Goal: Communication & Community: Answer question/provide support

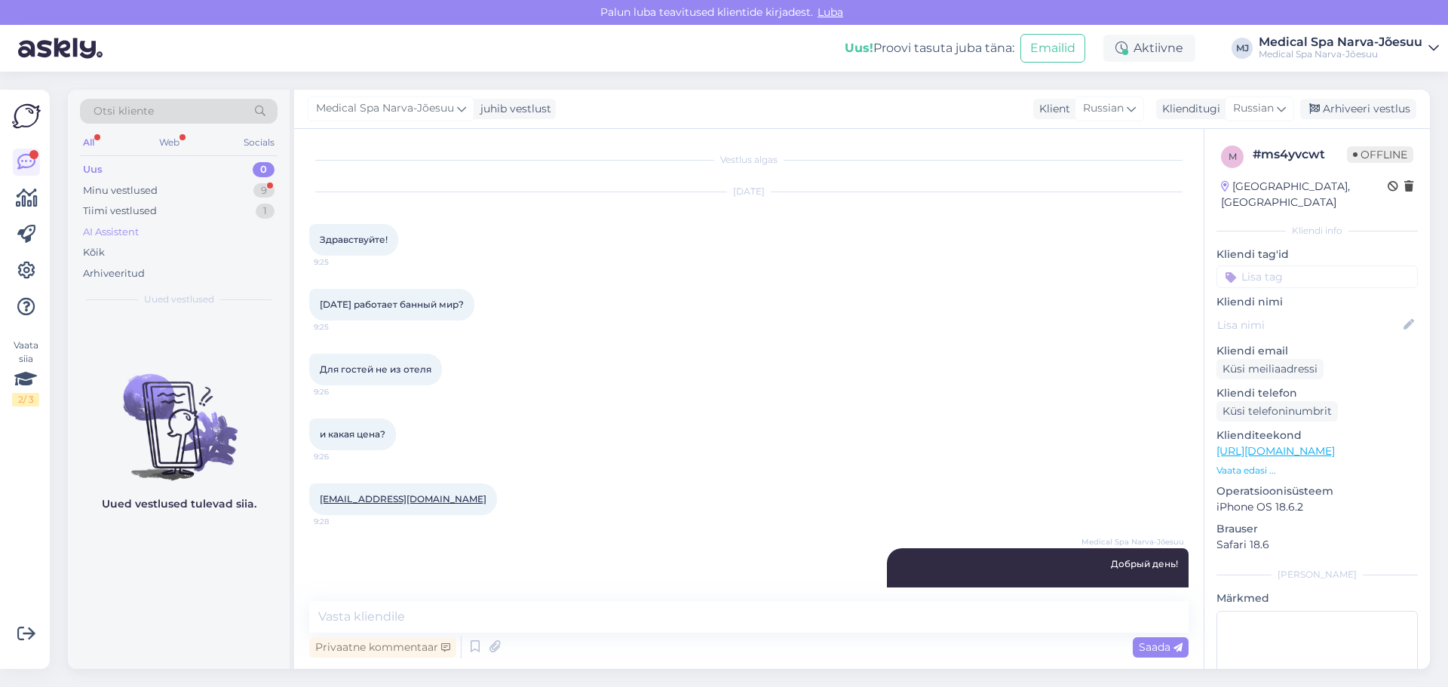
scroll to position [131, 0]
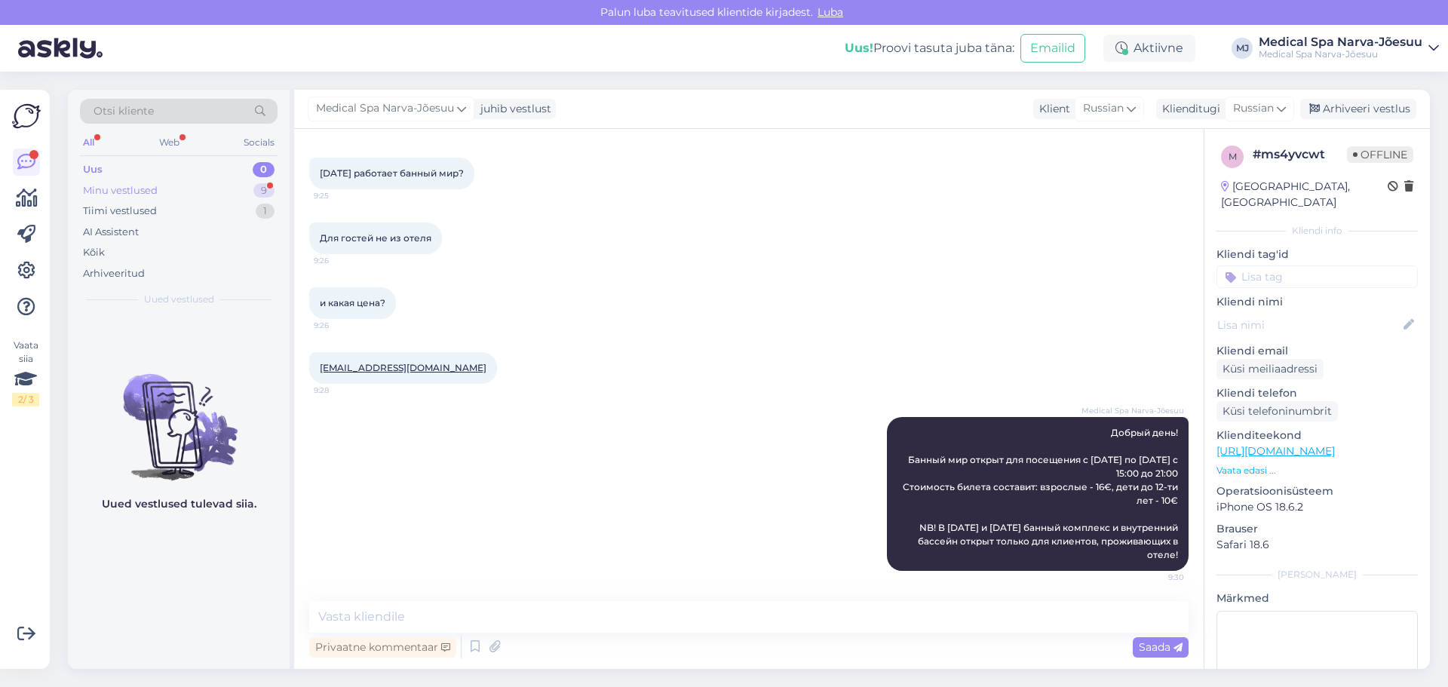
click at [175, 191] on div "Minu vestlused 9" at bounding box center [179, 190] width 198 height 21
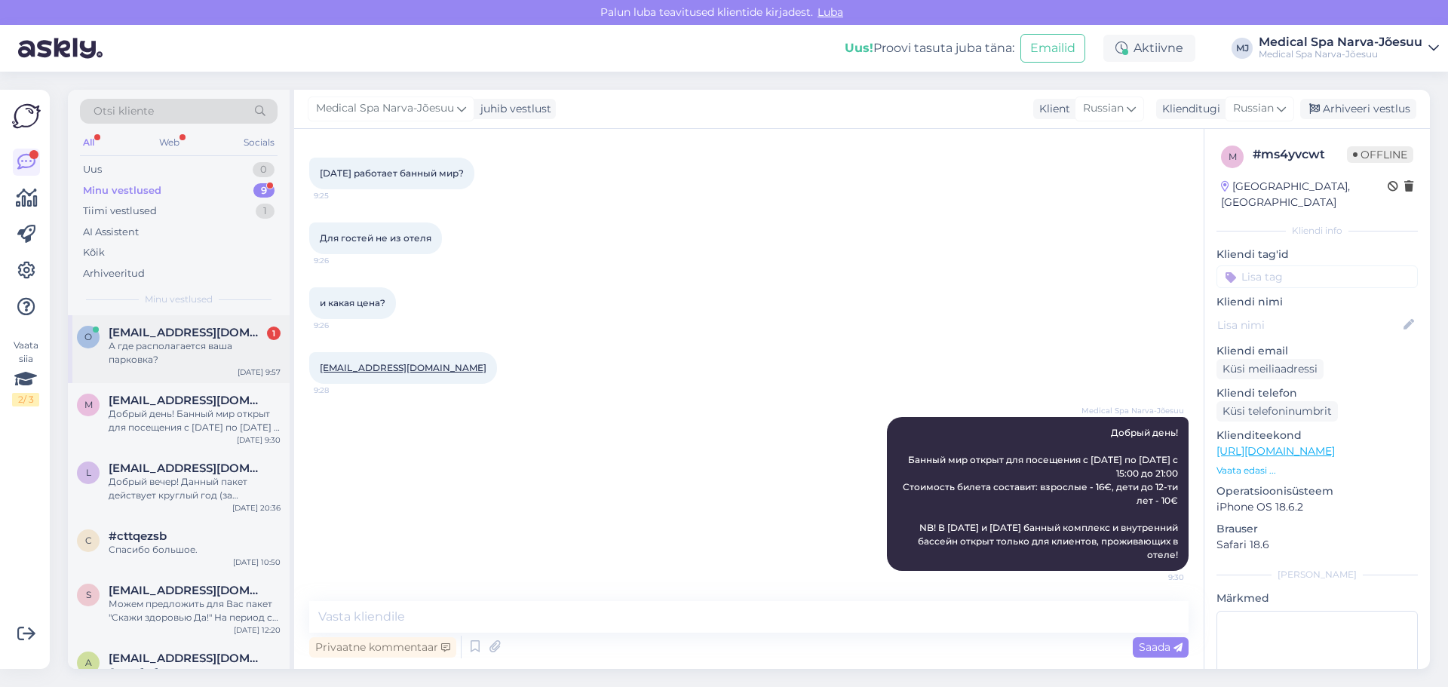
click at [189, 329] on span "[EMAIL_ADDRESS][DOMAIN_NAME]" at bounding box center [187, 333] width 157 height 14
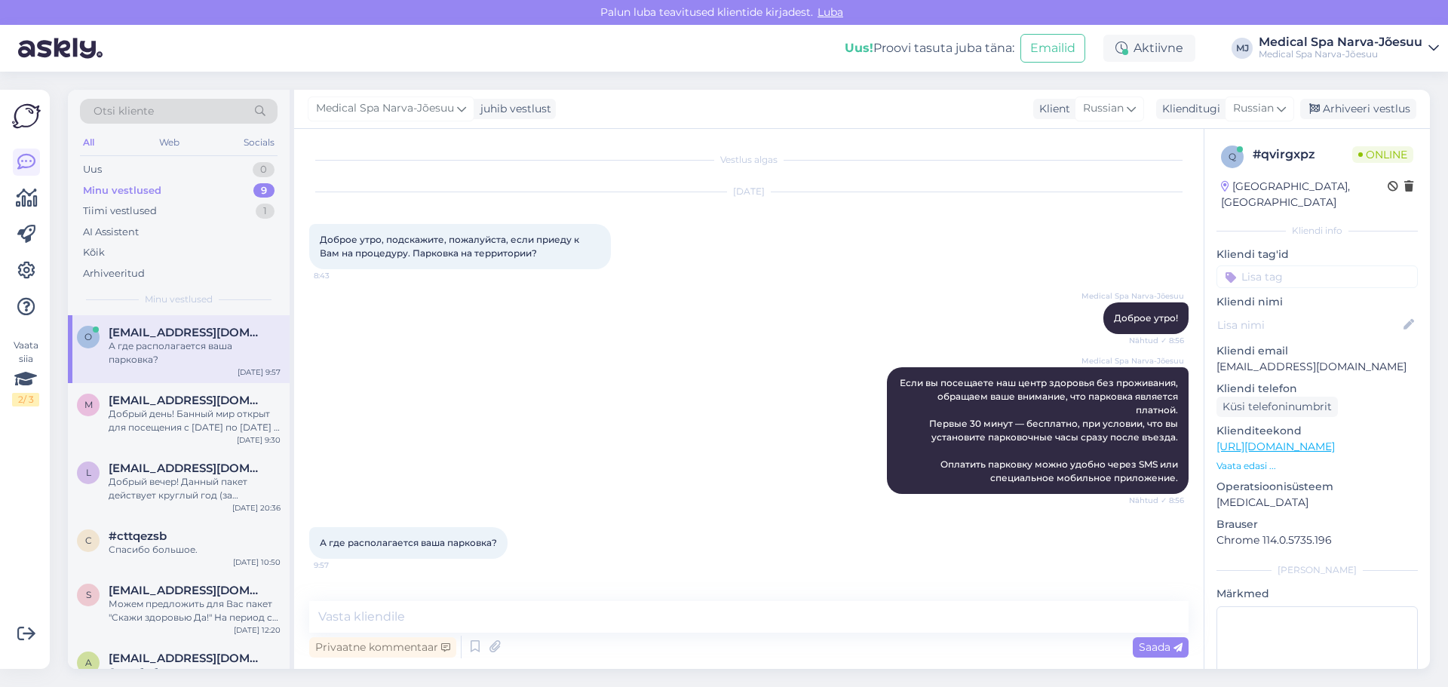
scroll to position [0, 0]
click at [646, 618] on textarea at bounding box center [748, 617] width 879 height 32
type textarea "П"
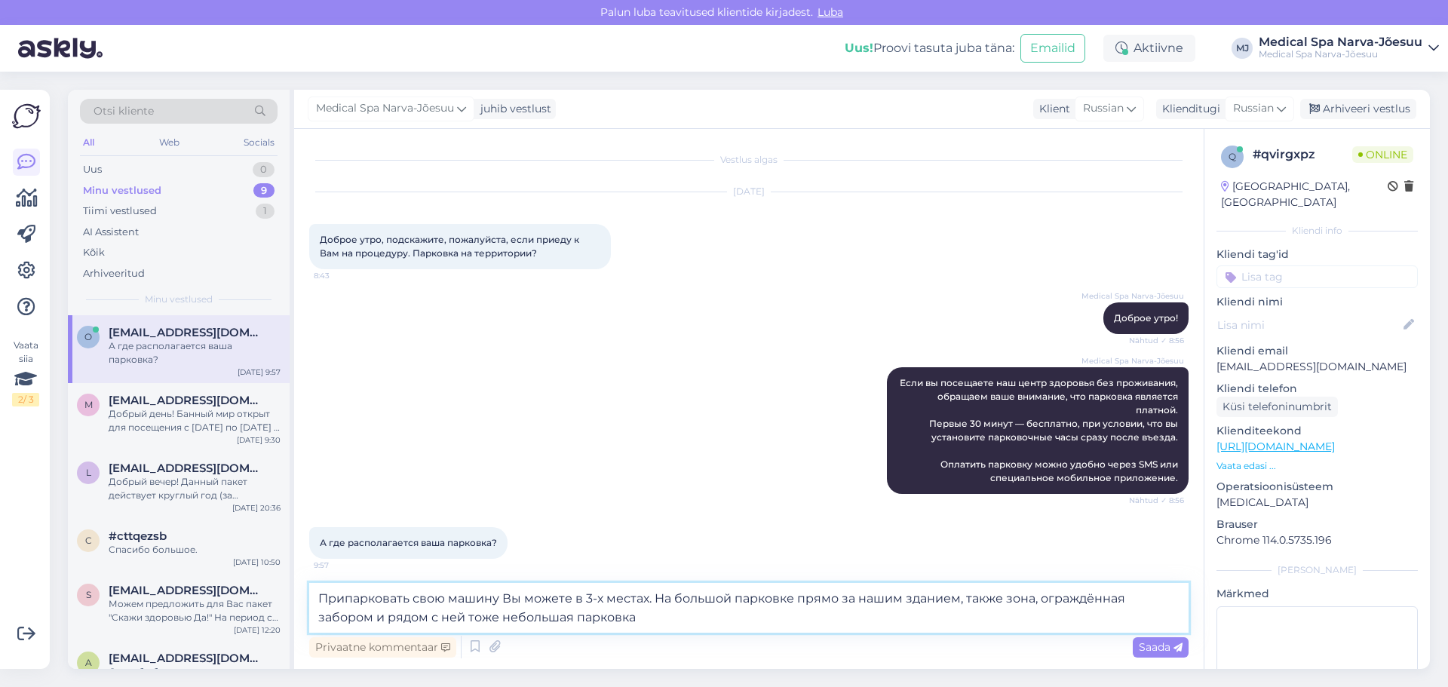
drag, startPoint x: 643, startPoint y: 614, endPoint x: 320, endPoint y: 578, distance: 325.5
click at [320, 578] on div "Vestlus algas [DATE] Доброе утро, подскажите, пожалуйста, если приеду к Вам на …" at bounding box center [749, 399] width 910 height 540
paste textarea "ы можете припарковать свой автомобиль в одном из трёх мест: на большой парковке…"
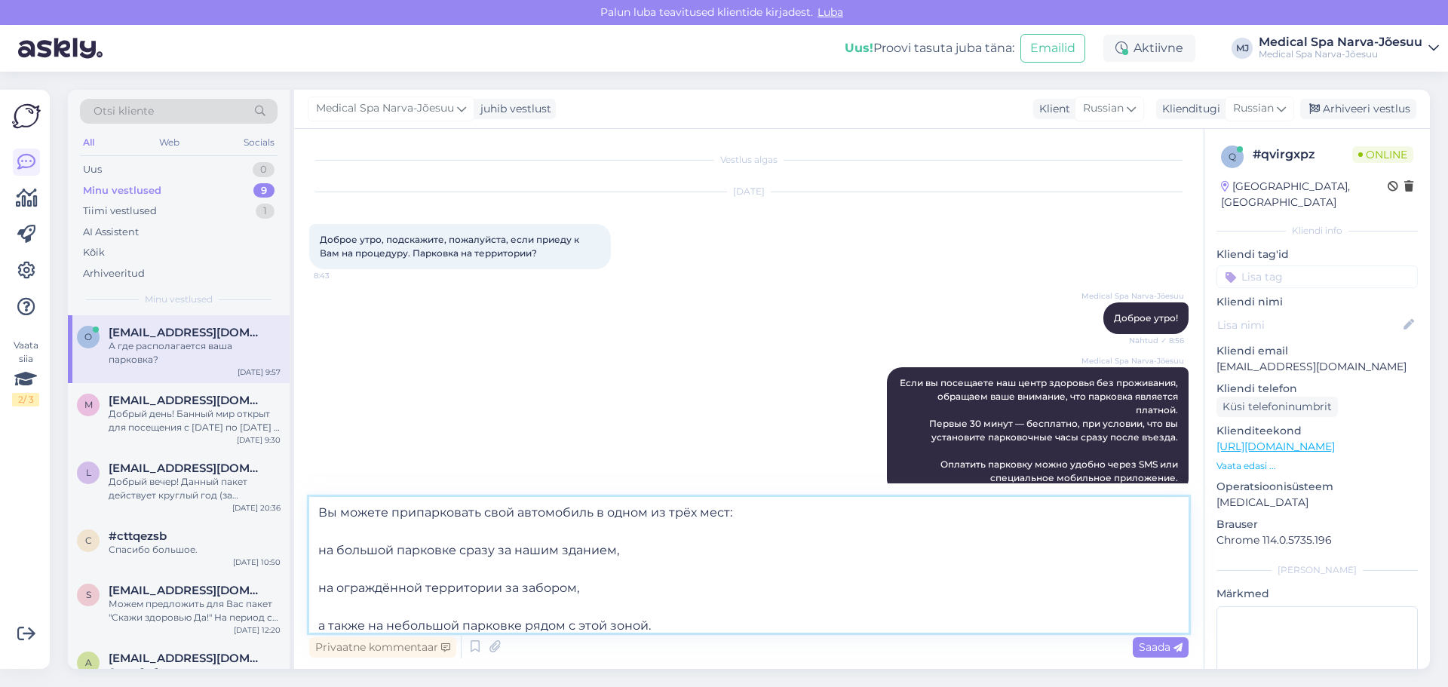
click at [318, 548] on textarea "Вы можете припарковать свой автомобиль в одном из трёх мест: на большой парковк…" at bounding box center [748, 565] width 879 height 136
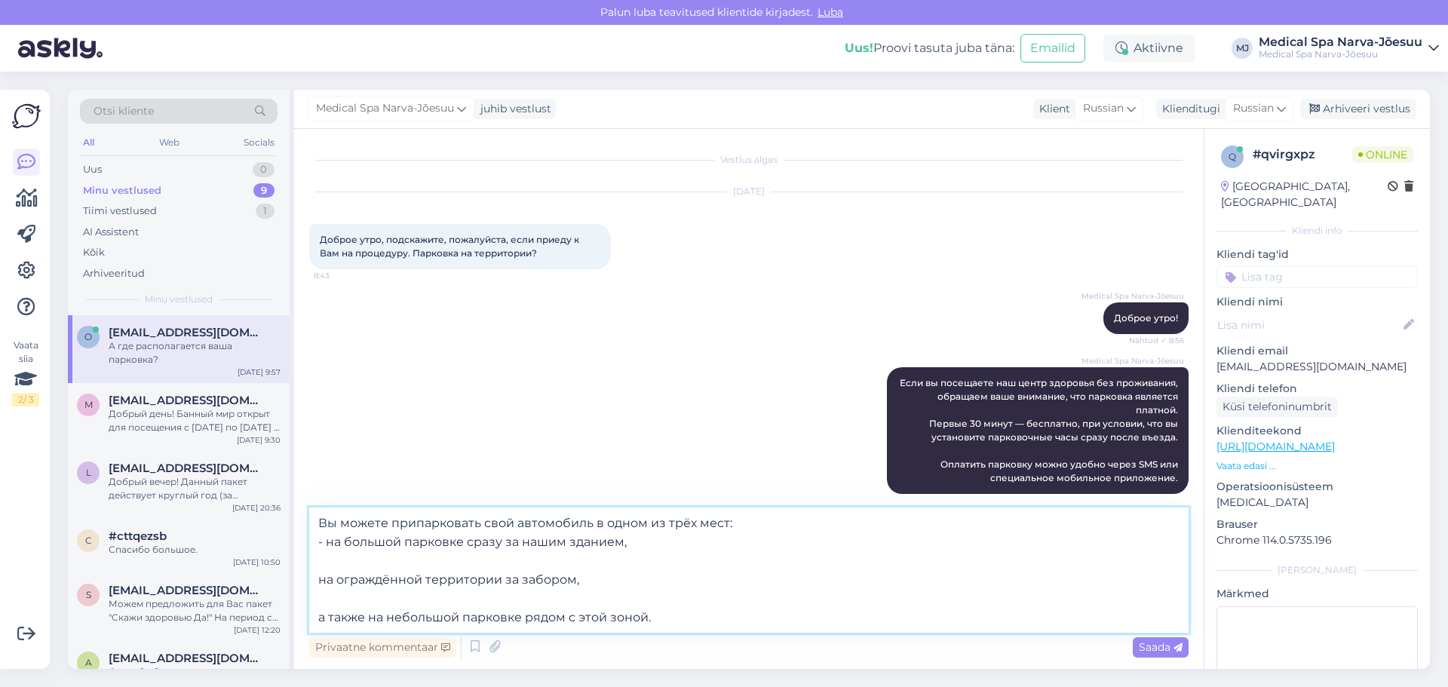
click at [316, 579] on textarea "Вы можете припарковать свой автомобиль в одном из трёх мест: - на большой парко…" at bounding box center [748, 570] width 879 height 125
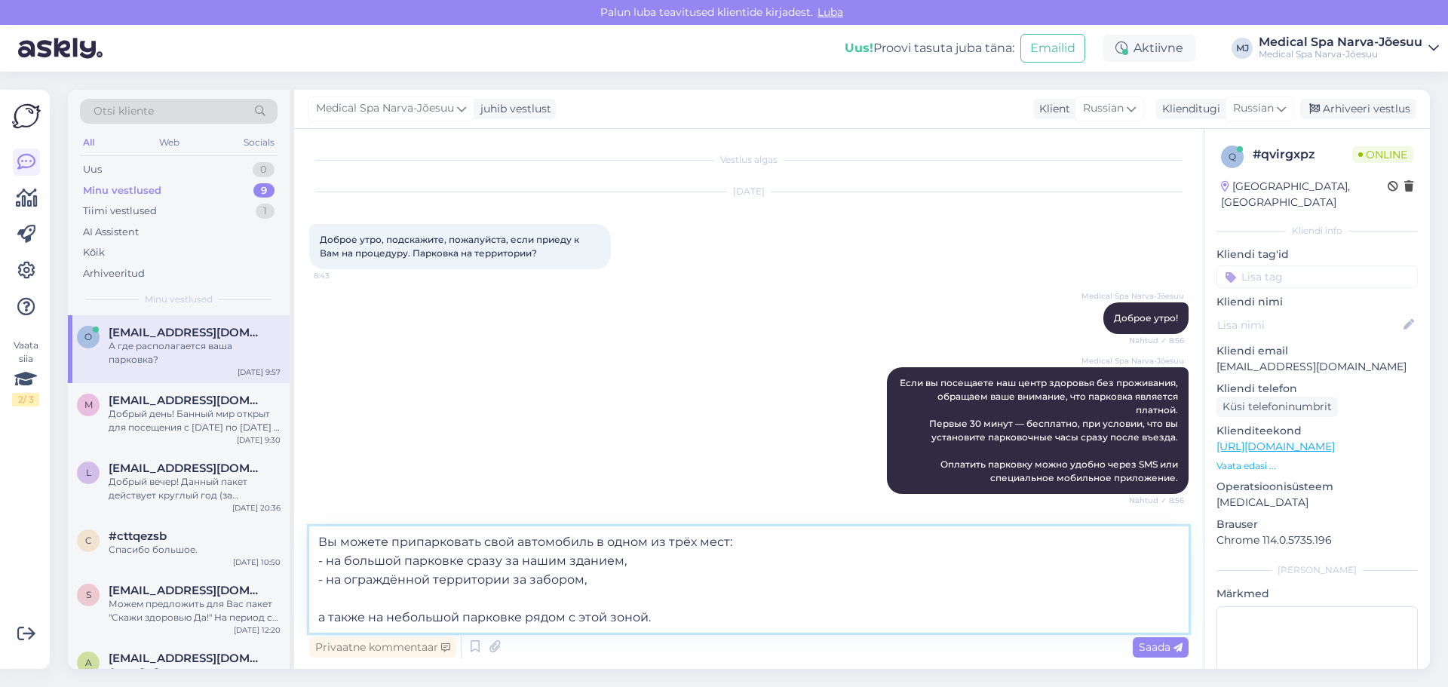
click at [315, 618] on textarea "Вы можете припарковать свой автомобиль в одном из трёх мест: - на большой парко…" at bounding box center [748, 579] width 879 height 106
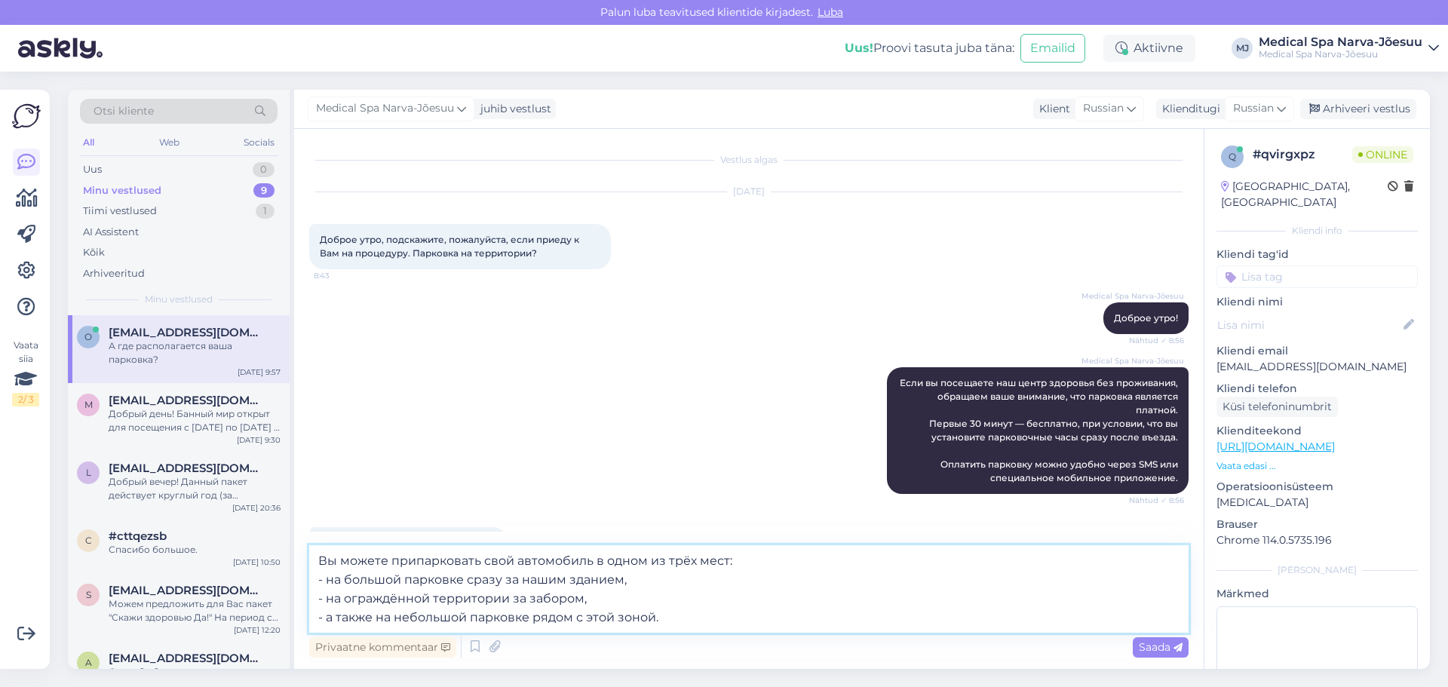
click at [667, 615] on textarea "Вы можете припарковать свой автомобиль в одном из трёх мест: - на большой парко…" at bounding box center [748, 588] width 879 height 87
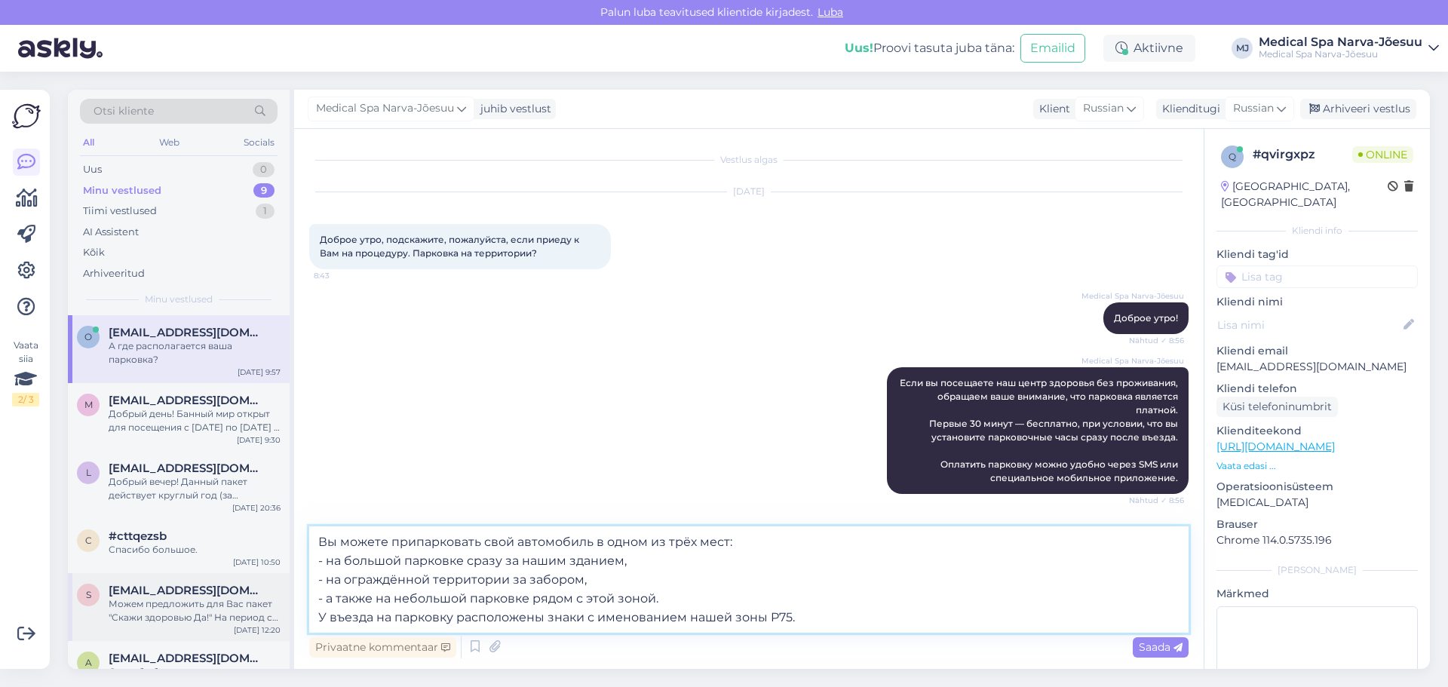
drag, startPoint x: 818, startPoint y: 613, endPoint x: 274, endPoint y: 637, distance: 544.2
click at [274, 637] on div "Otsi kliente All Web Socials Uus 0 Minu vestlused 9 Tiimi vestlused 1 AI Assist…" at bounding box center [749, 379] width 1362 height 579
paste textarea "становлены знаки с обозначением нашей зоны —"
click at [315, 618] on textarea "Вы можете припарковать свой автомобиль в одном из трёх мест: - на большой парко…" at bounding box center [748, 579] width 879 height 106
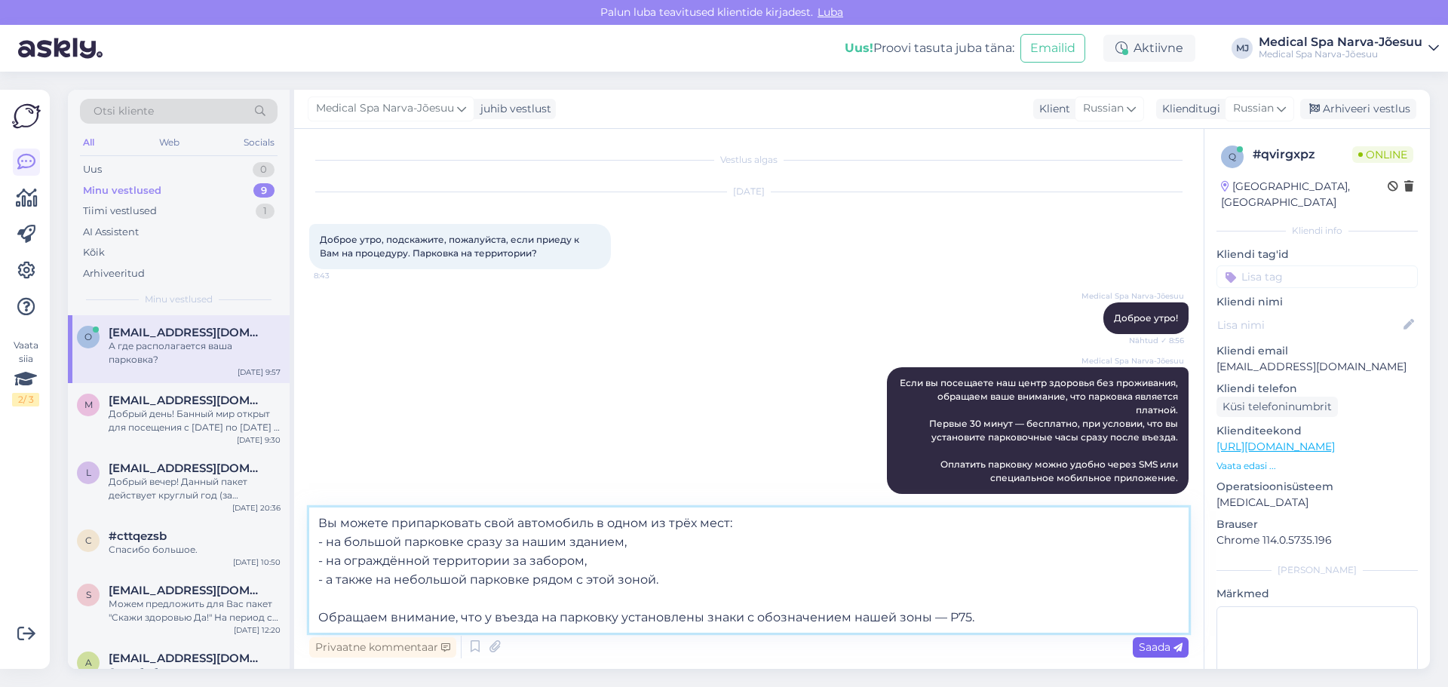
type textarea "Вы можете припарковать свой автомобиль в одном из трёх мест: - на большой парко…"
click at [1157, 647] on span "Saada" at bounding box center [1161, 647] width 44 height 14
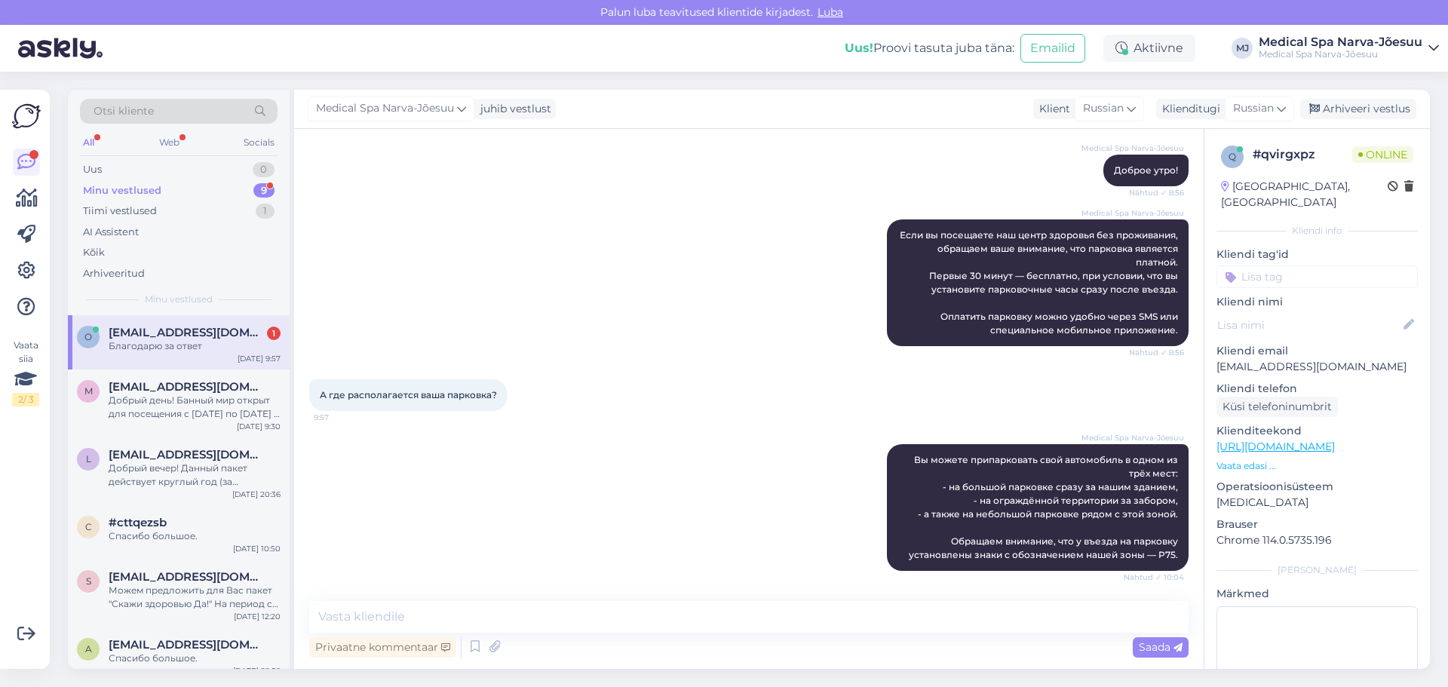
scroll to position [213, 0]
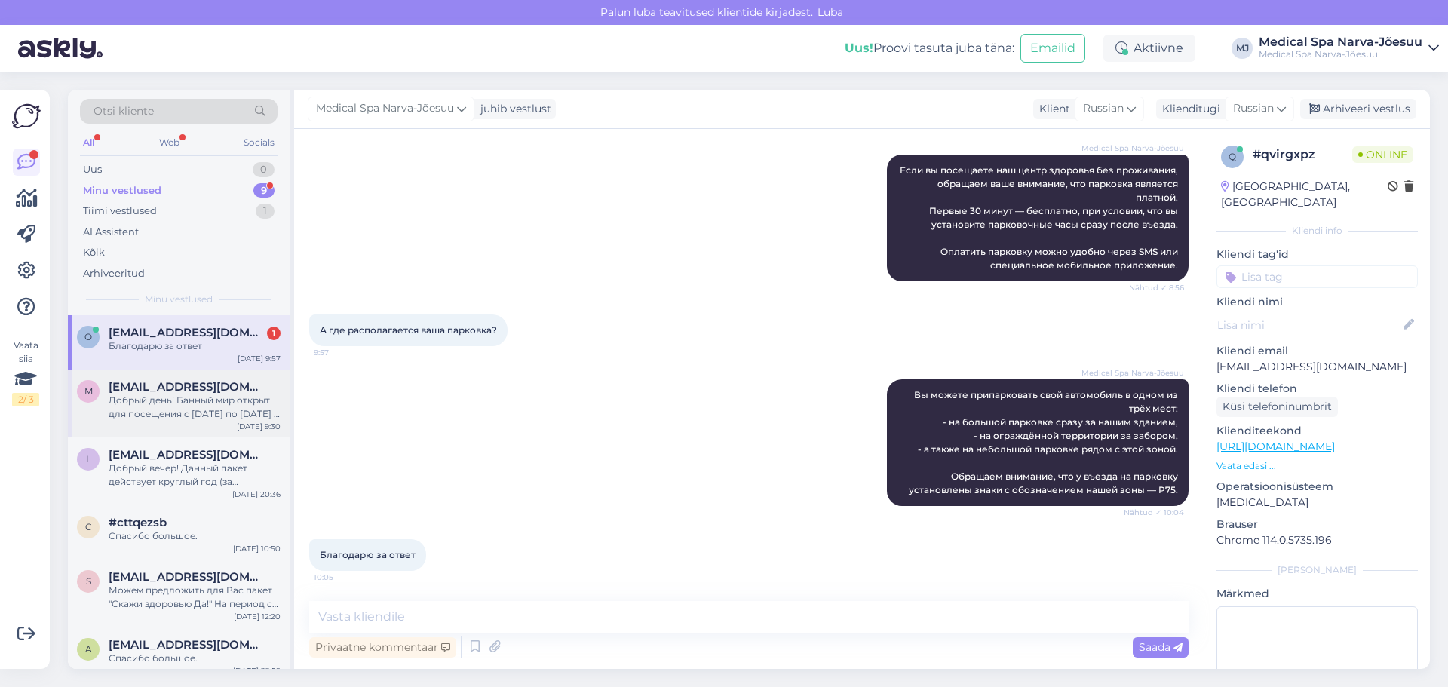
click at [235, 403] on div "Добрый день! Банный мир открыт для посещения с [DATE] по [DATE] с 15:00 до 21:0…" at bounding box center [195, 407] width 172 height 27
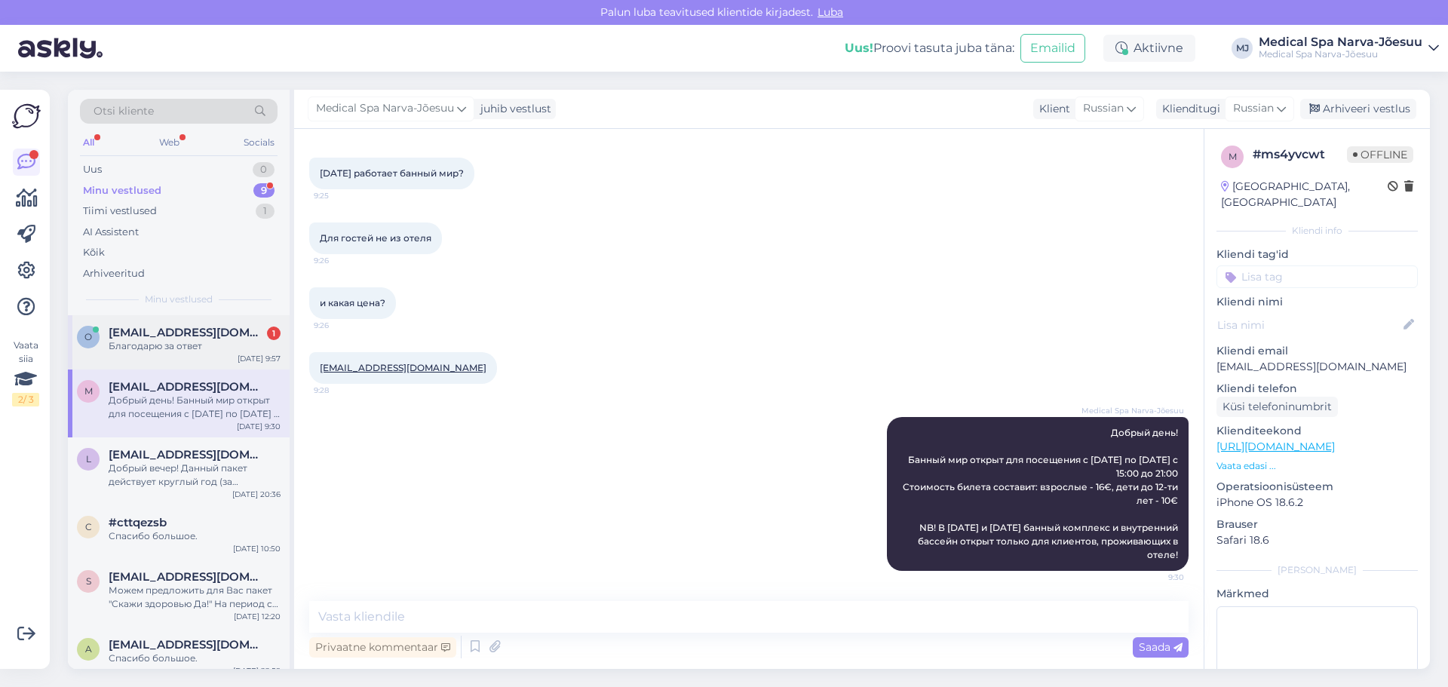
click at [221, 344] on div "Благодарю за ответ" at bounding box center [195, 346] width 172 height 14
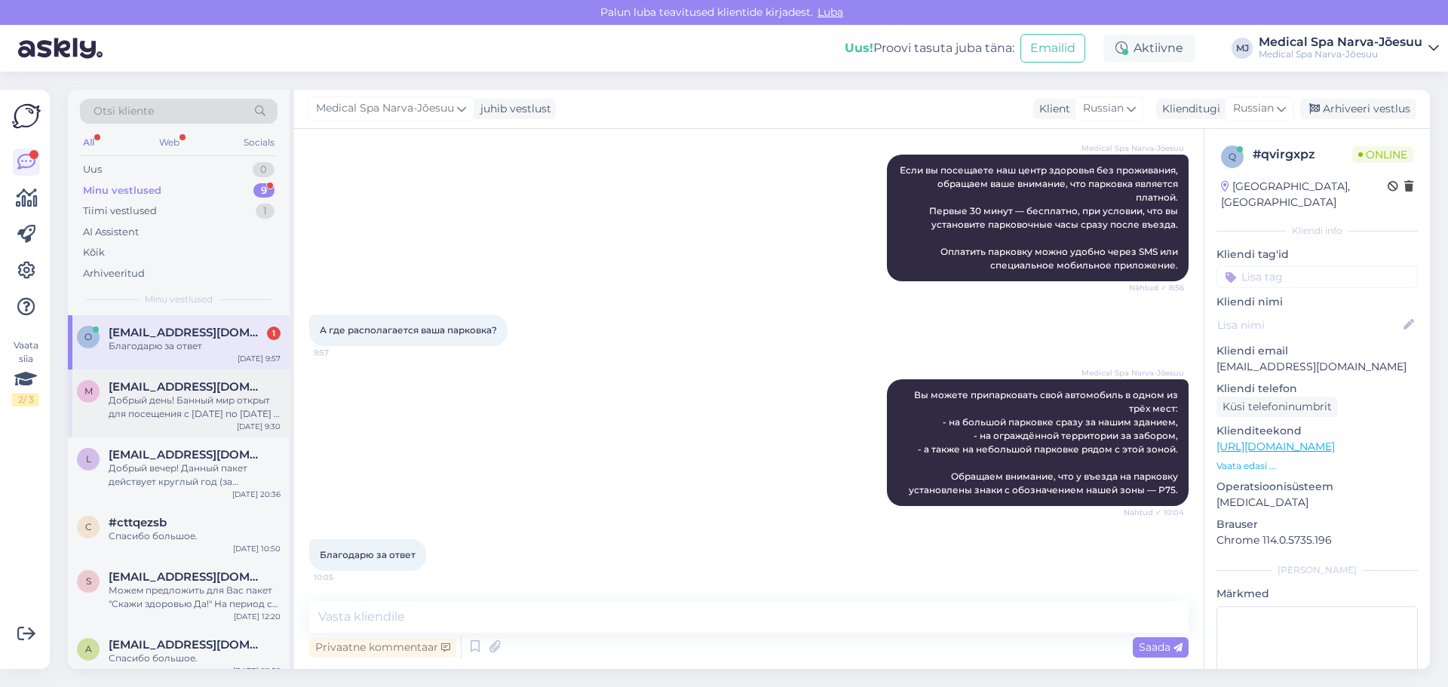
drag, startPoint x: 223, startPoint y: 432, endPoint x: 222, endPoint y: 392, distance: 40.0
click at [222, 429] on div "m [EMAIL_ADDRESS][DOMAIN_NAME] Добрый день! Банный мир открыт для посещения с […" at bounding box center [179, 404] width 222 height 68
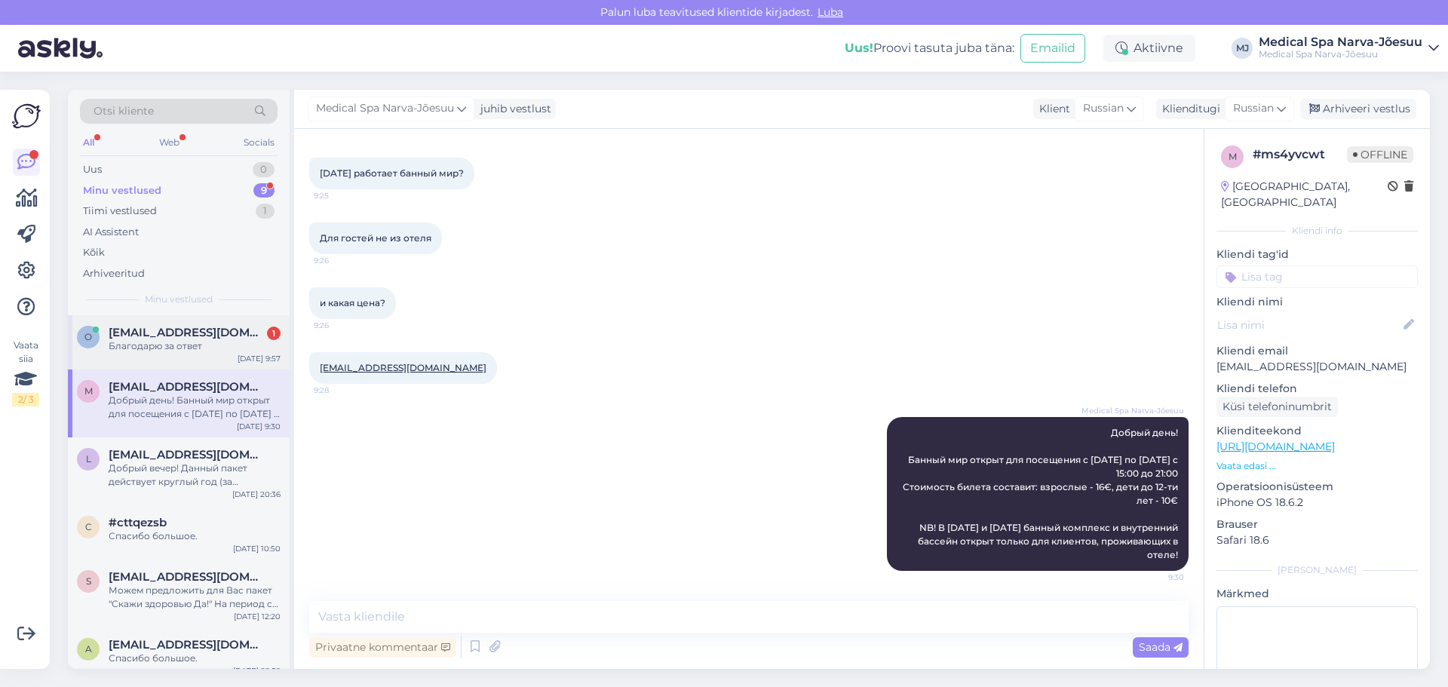
click at [229, 349] on div "Благодарю за ответ" at bounding box center [195, 346] width 172 height 14
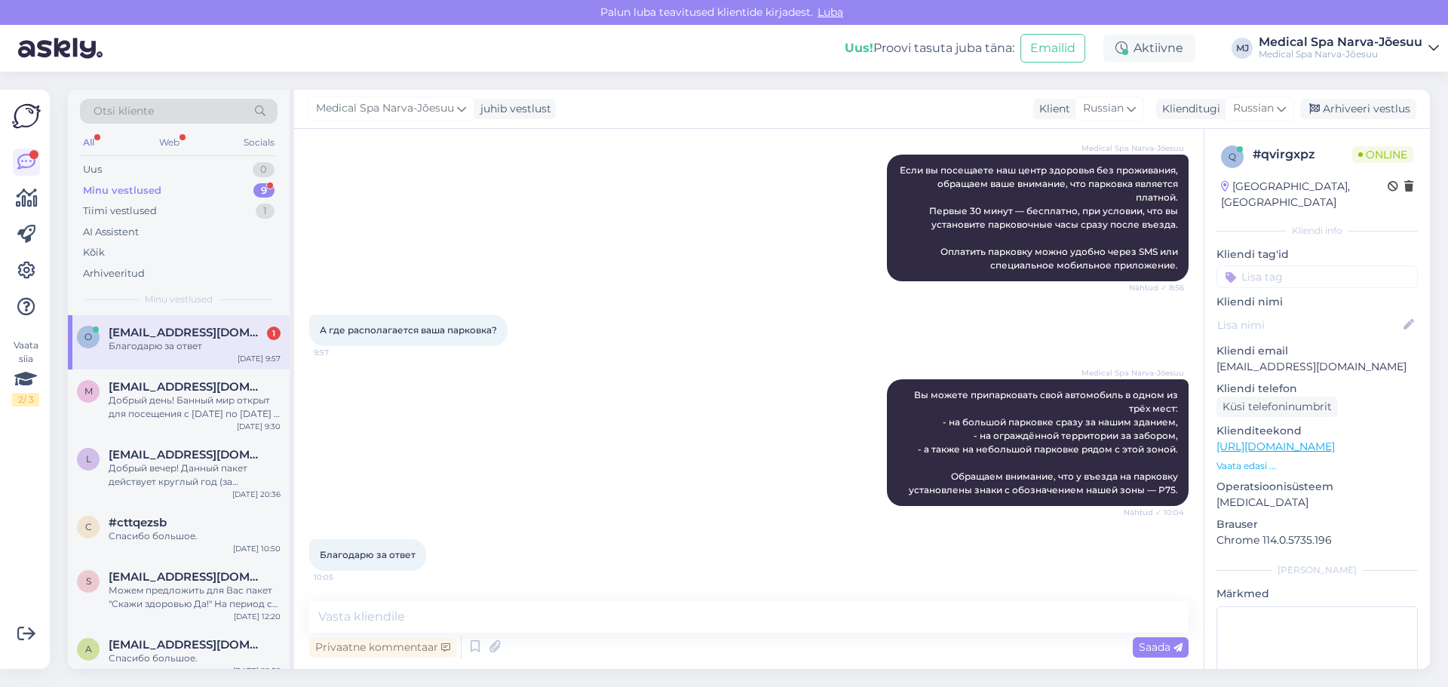
click at [394, 610] on div "Vestlus algas [DATE] Доброе утро, подскажите, пожалуйста, если приеду к Вам на …" at bounding box center [749, 399] width 910 height 540
click at [394, 606] on textarea at bounding box center [748, 617] width 879 height 32
drag, startPoint x: 450, startPoint y: 607, endPoint x: 462, endPoint y: 626, distance: 22.4
click at [450, 608] on textarea at bounding box center [748, 617] width 879 height 32
click at [468, 632] on textarea at bounding box center [748, 617] width 879 height 32
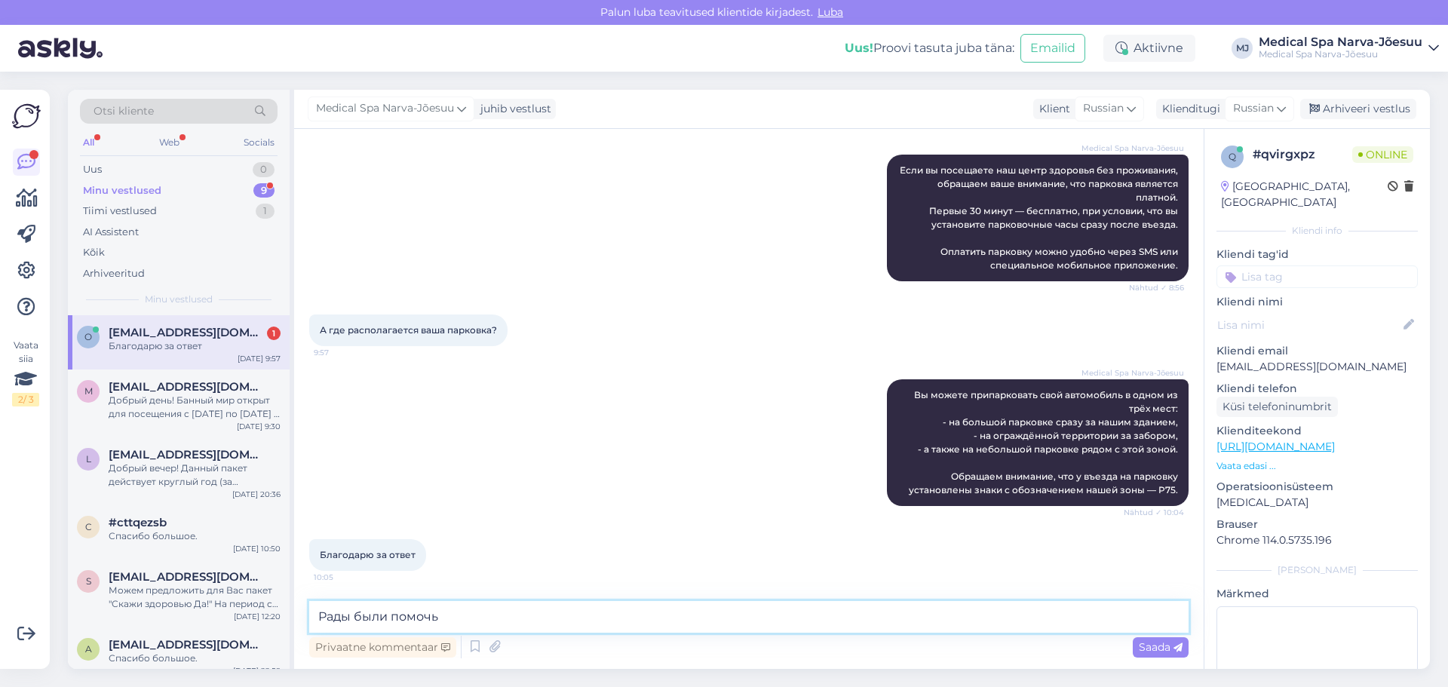
type textarea "Рады были помочь!"
